Goal: Learn about a topic

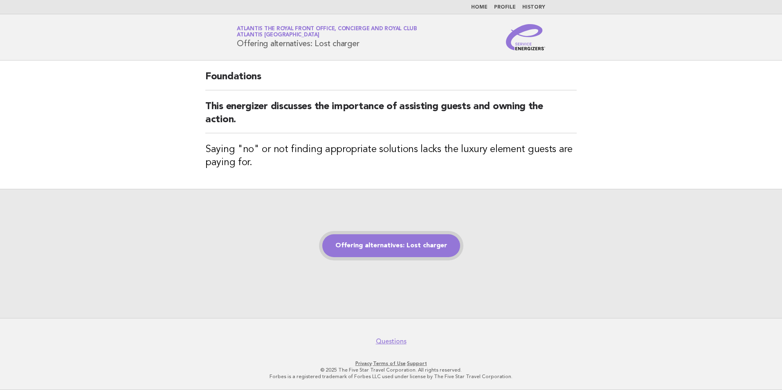
click at [429, 251] on link "Offering alternatives: Lost charger" at bounding box center [391, 245] width 138 height 23
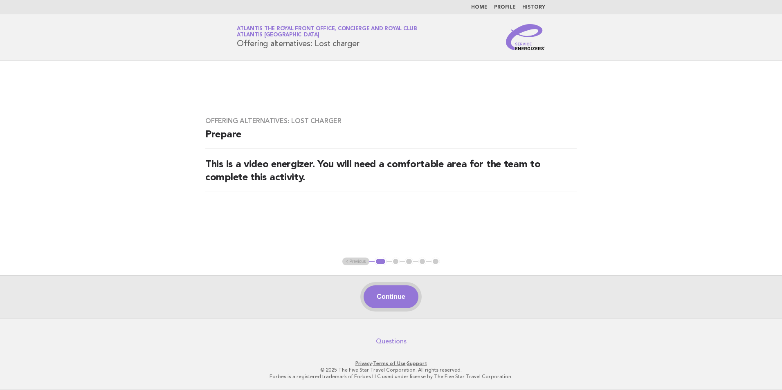
click at [393, 296] on button "Continue" at bounding box center [391, 296] width 54 height 23
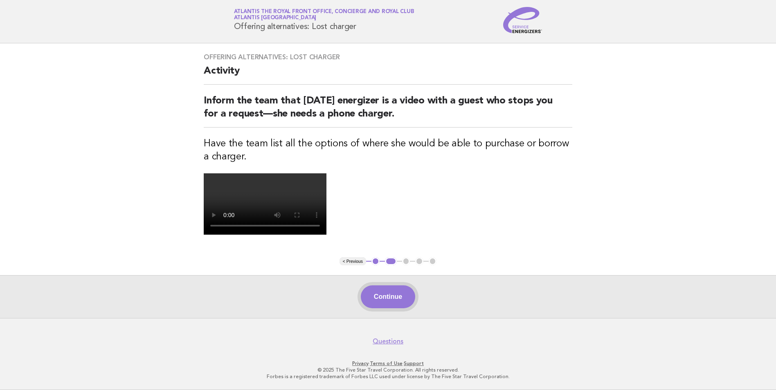
click at [383, 291] on button "Continue" at bounding box center [388, 296] width 54 height 23
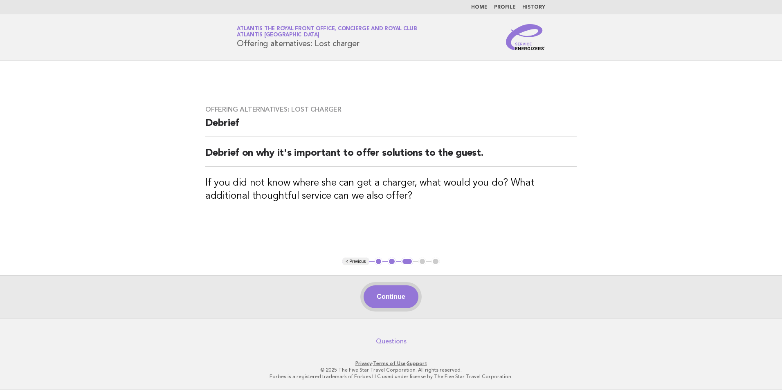
click at [374, 298] on button "Continue" at bounding box center [391, 296] width 54 height 23
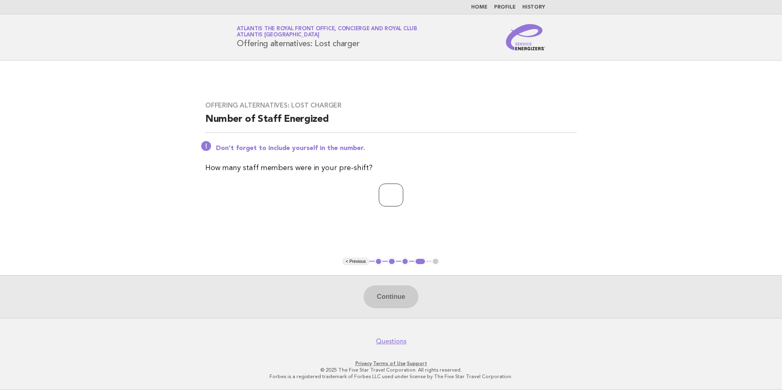
click at [391, 203] on input "number" at bounding box center [391, 195] width 25 height 23
type input "*"
click at [390, 283] on div "Continue" at bounding box center [391, 296] width 782 height 43
click at [393, 297] on button "Continue" at bounding box center [391, 296] width 54 height 23
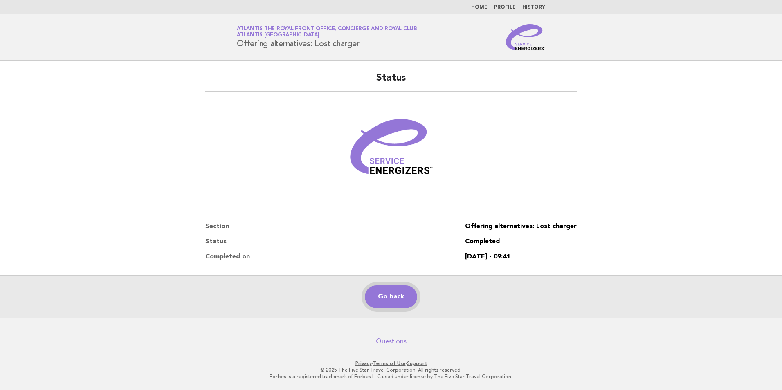
click at [386, 295] on link "Go back" at bounding box center [391, 296] width 52 height 23
